Goal: Manage account settings

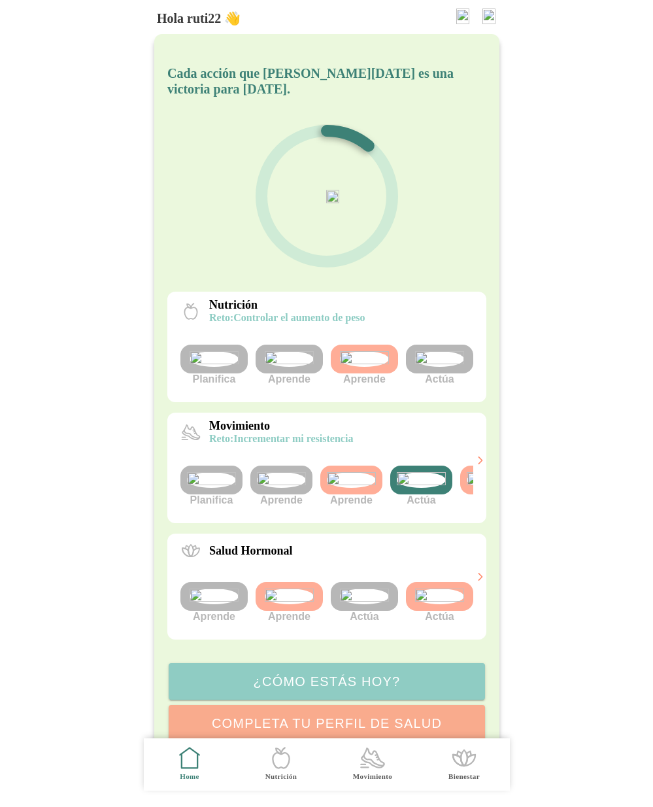
click at [401, 287] on div "Cada acción que tomas hoy es una victoria para mañana. Nutrición reto: Controla…" at bounding box center [326, 399] width 345 height 731
click at [486, 20] on img at bounding box center [489, 16] width 13 height 16
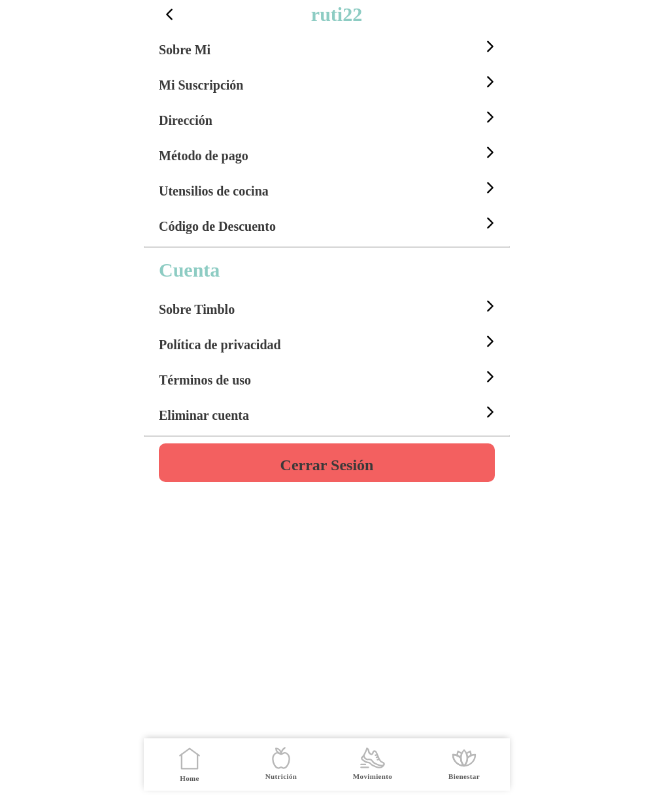
click at [212, 194] on h5 "Utensilios de cocina" at bounding box center [214, 191] width 110 height 16
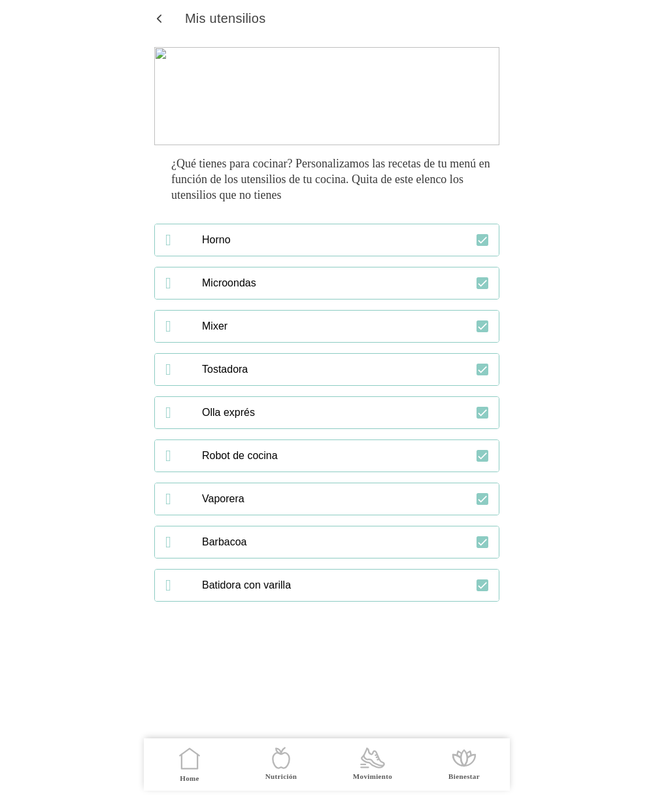
click at [162, 14] on span "button" at bounding box center [159, 18] width 12 height 12
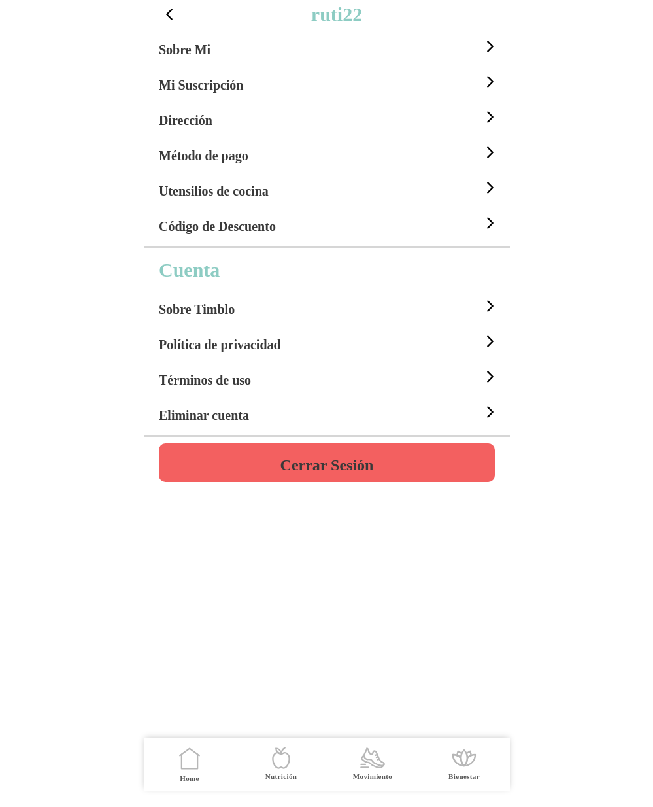
click at [261, 82] on div "Mi Suscripción" at bounding box center [329, 81] width 340 height 35
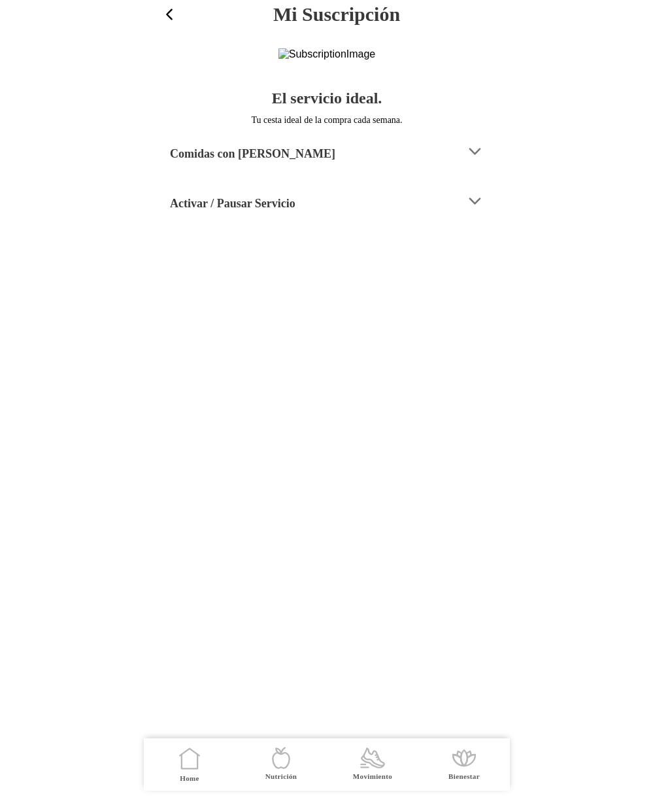
click at [176, 12] on span "button" at bounding box center [169, 14] width 17 height 17
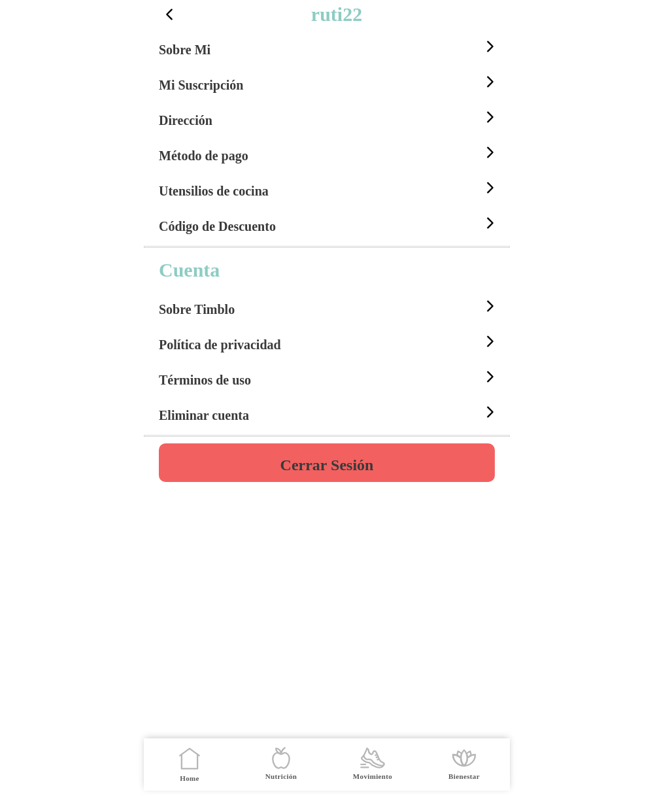
click at [352, 45] on div "Sobre Mi" at bounding box center [329, 46] width 340 height 35
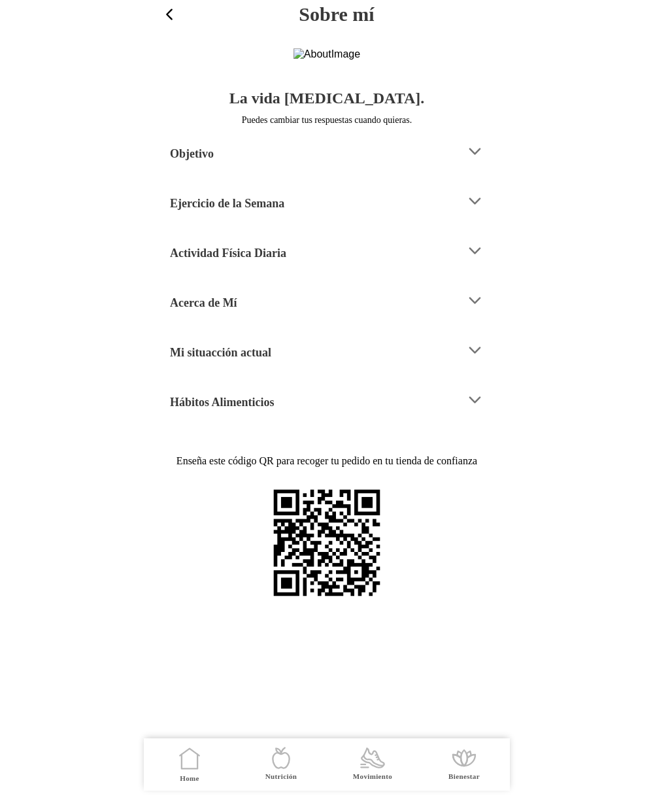
click at [327, 367] on div "Mi situacción actual" at bounding box center [313, 349] width 286 height 33
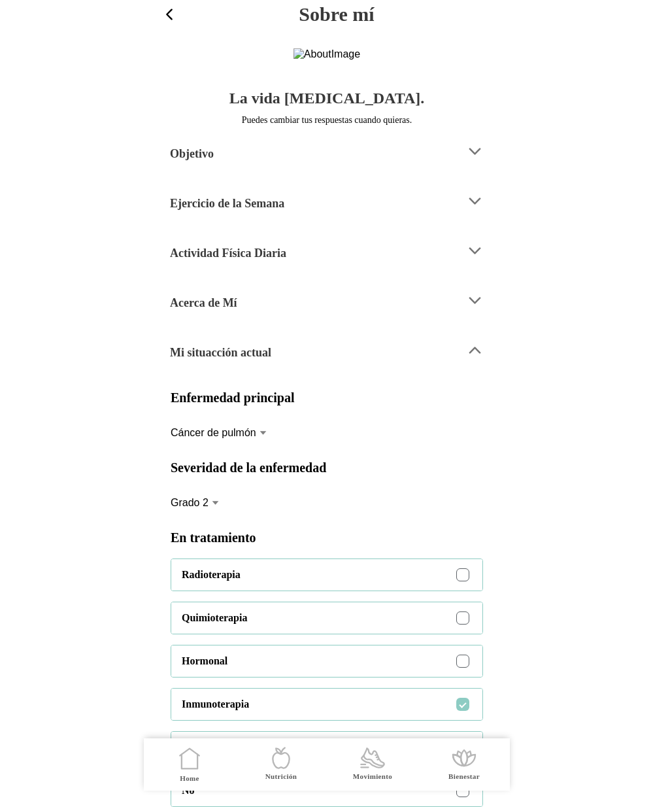
click at [177, 6] on span "button" at bounding box center [169, 14] width 17 height 17
